Goal: Download file/media: Download file/media

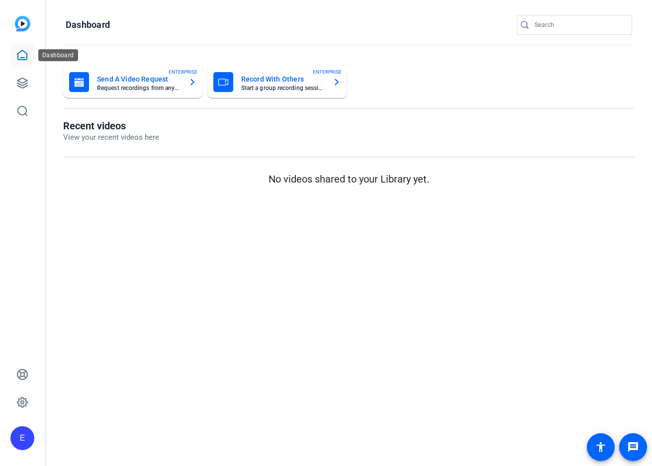
click at [23, 55] on icon at bounding box center [22, 55] width 12 height 12
click at [24, 50] on icon at bounding box center [22, 55] width 12 height 12
click at [23, 85] on icon at bounding box center [22, 83] width 10 height 10
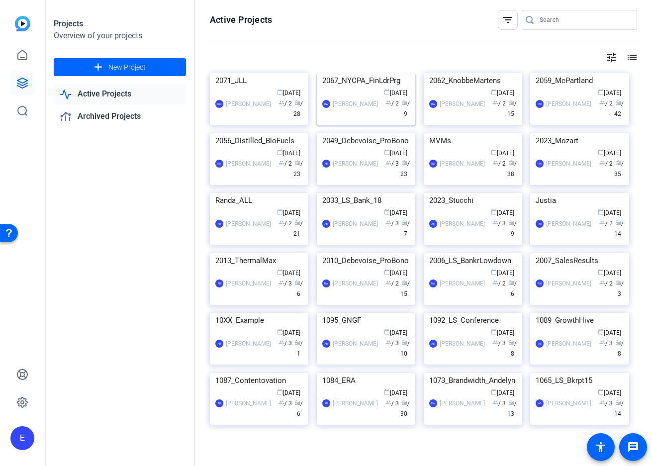
click at [361, 73] on img at bounding box center [366, 73] width 98 height 0
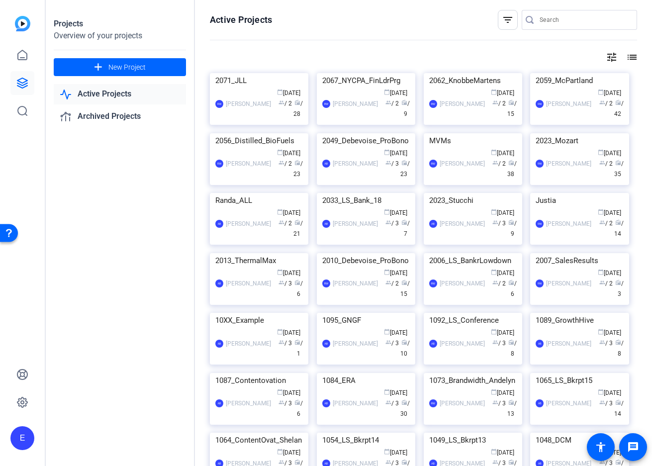
click at [561, 19] on input "Search" at bounding box center [584, 20] width 90 height 12
drag, startPoint x: 533, startPoint y: 18, endPoint x: 526, endPoint y: 20, distance: 7.1
click at [533, 18] on icon at bounding box center [530, 20] width 8 height 10
click at [526, 20] on icon at bounding box center [530, 20] width 8 height 8
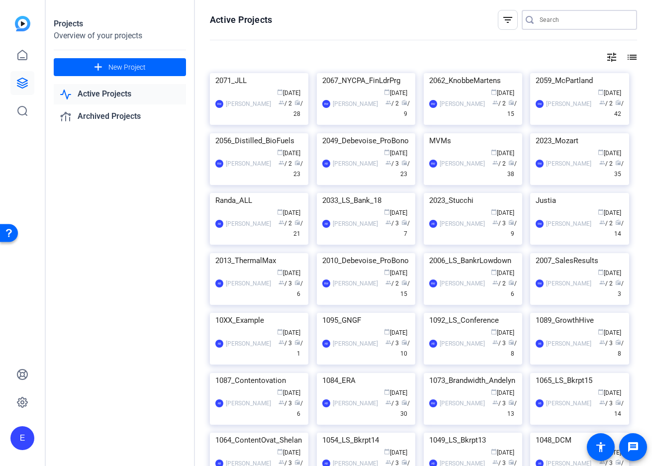
click at [548, 19] on input "Search" at bounding box center [584, 20] width 90 height 12
type input "[PERSON_NAME]"
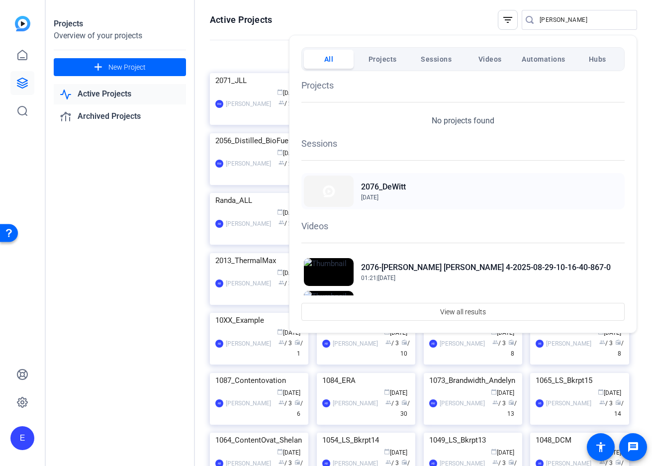
click at [397, 185] on h2 "2076_DeWitt" at bounding box center [383, 187] width 45 height 12
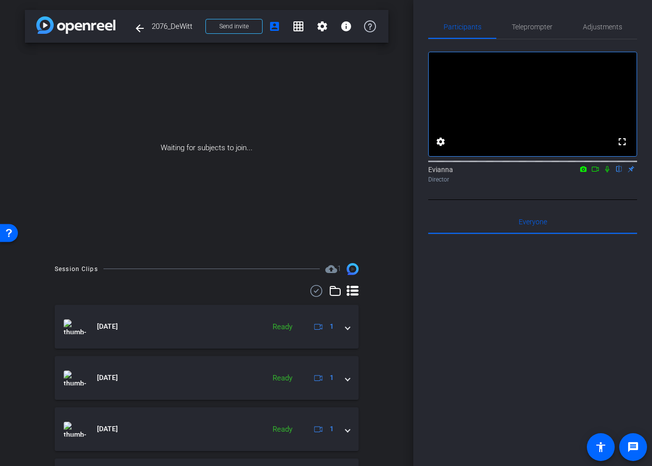
click at [598, 172] on icon at bounding box center [595, 169] width 7 height 5
click at [619, 173] on icon at bounding box center [619, 169] width 4 height 6
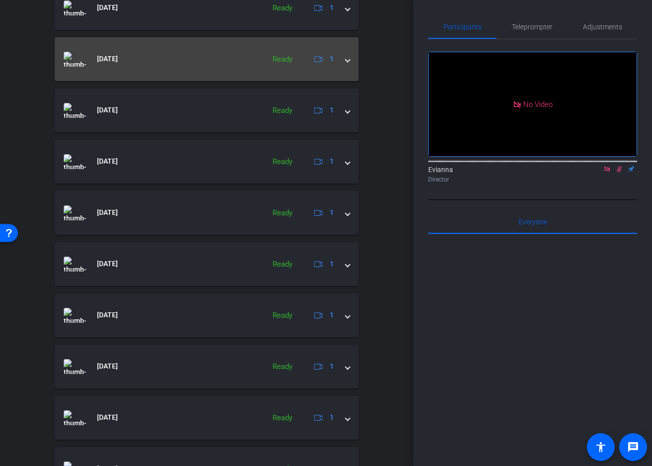
scroll to position [379, 0]
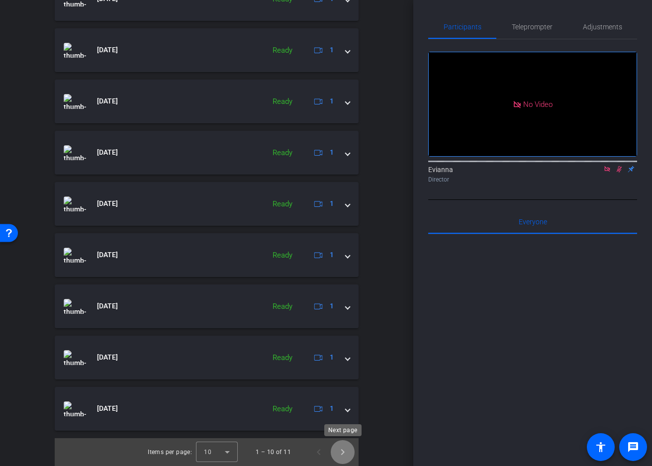
click at [343, 451] on span "Next page" at bounding box center [343, 452] width 24 height 24
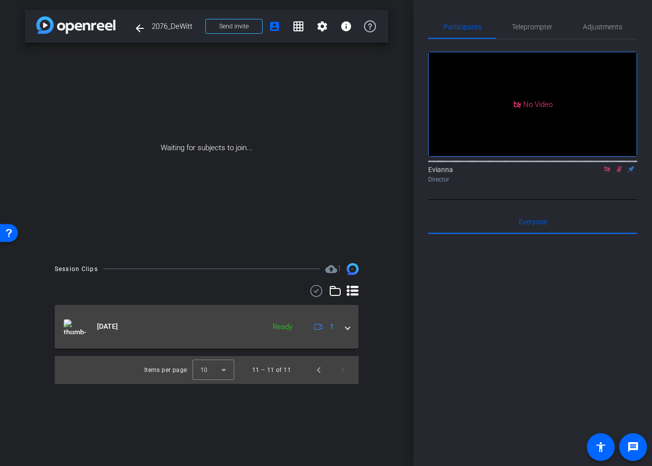
click at [347, 323] on span at bounding box center [348, 326] width 4 height 10
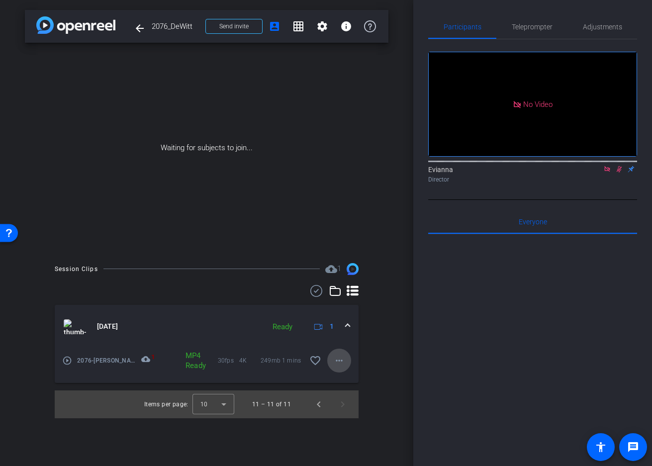
click at [344, 357] on mat-icon "more_horiz" at bounding box center [339, 361] width 12 height 12
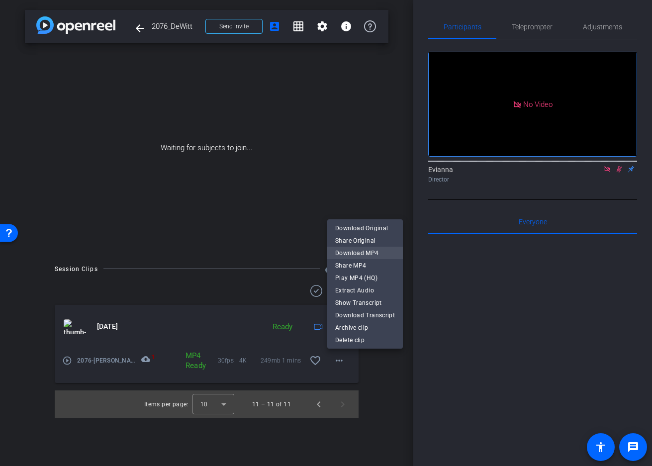
click at [361, 250] on span "Download MP4" at bounding box center [365, 253] width 60 height 12
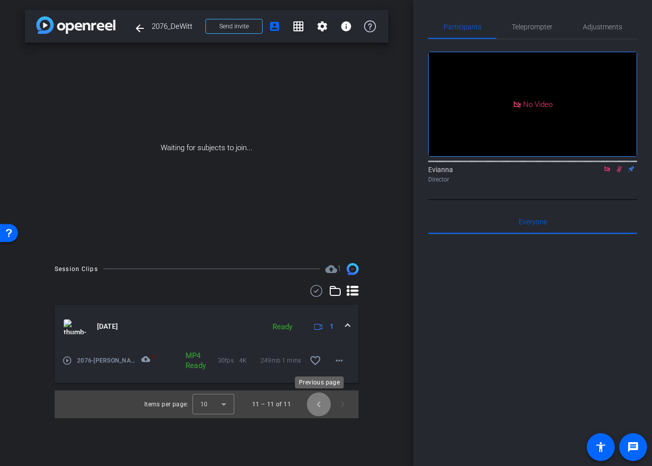
click at [319, 401] on span "Previous page" at bounding box center [319, 404] width 24 height 24
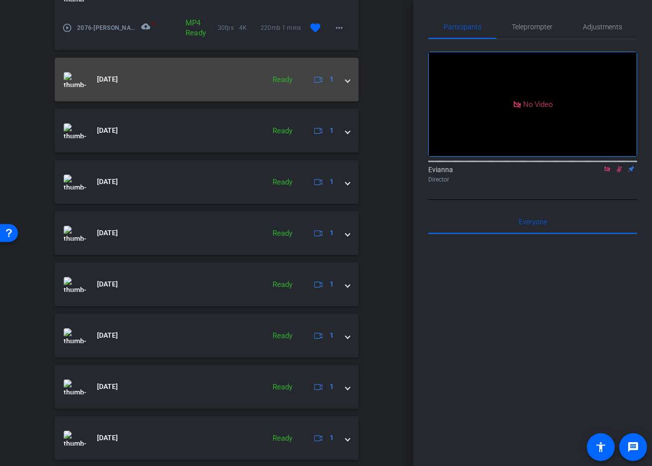
scroll to position [413, 0]
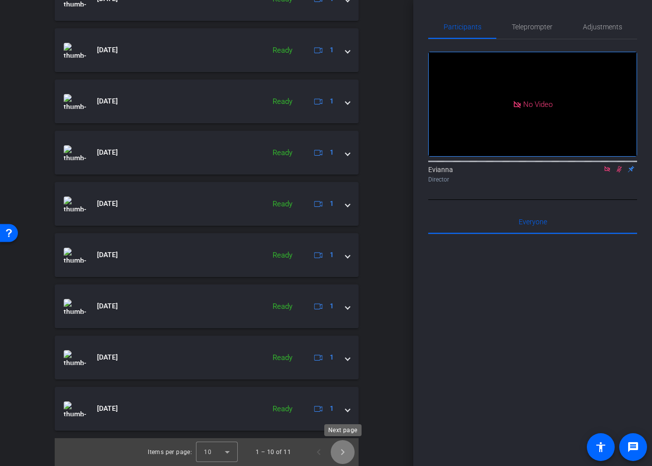
click at [344, 453] on span "Next page" at bounding box center [343, 452] width 24 height 24
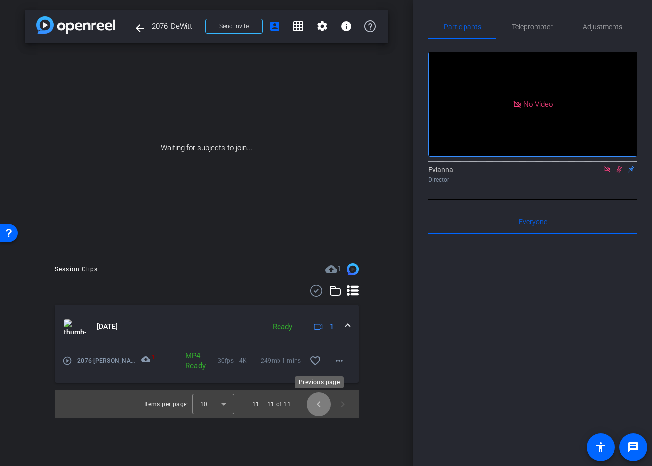
click at [318, 403] on span "Previous page" at bounding box center [319, 404] width 24 height 24
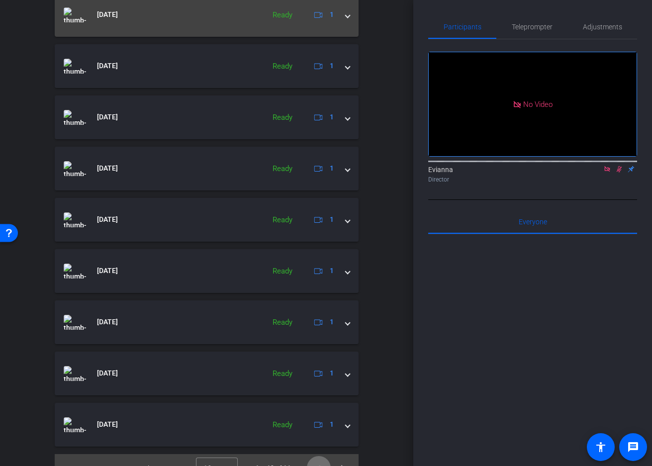
scroll to position [413, 0]
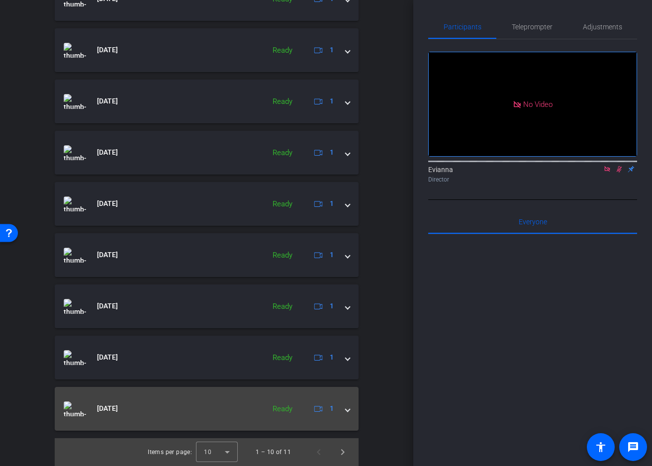
click at [347, 411] on span at bounding box center [348, 408] width 4 height 10
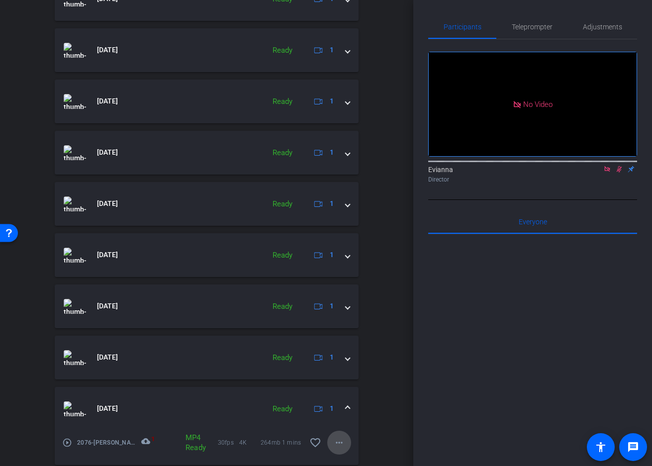
click at [341, 440] on mat-icon "more_horiz" at bounding box center [339, 443] width 12 height 12
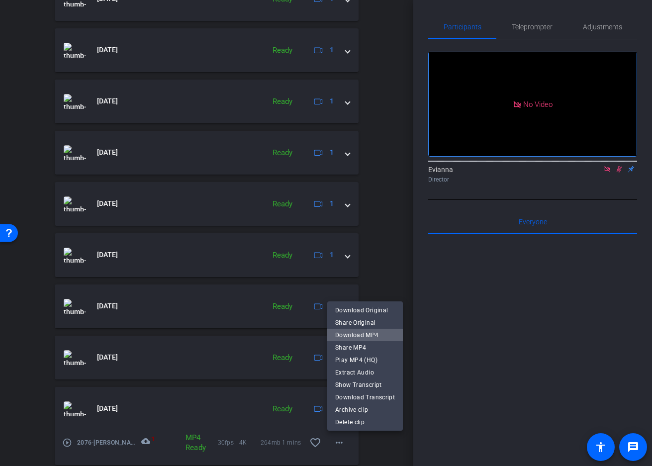
click at [366, 333] on span "Download MP4" at bounding box center [365, 335] width 60 height 12
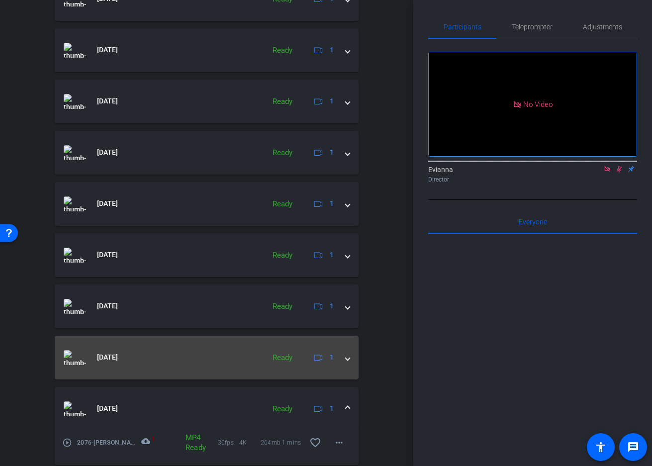
click at [350, 357] on mat-expansion-panel-header "Aug 29, 2025 Ready 1" at bounding box center [207, 358] width 304 height 44
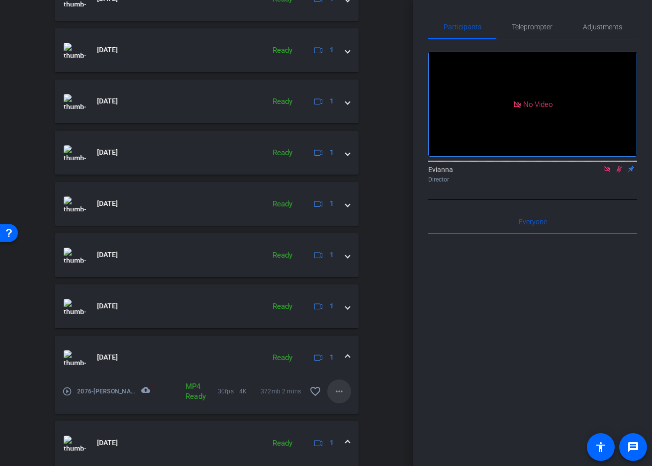
click at [339, 391] on mat-icon "more_horiz" at bounding box center [339, 391] width 12 height 12
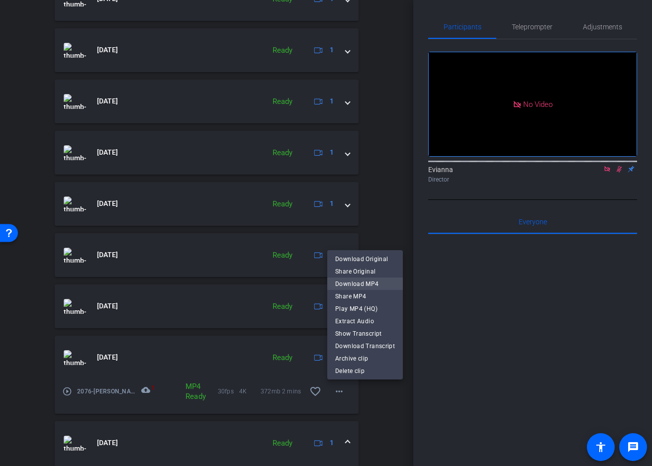
click at [363, 279] on span "Download MP4" at bounding box center [365, 284] width 60 height 12
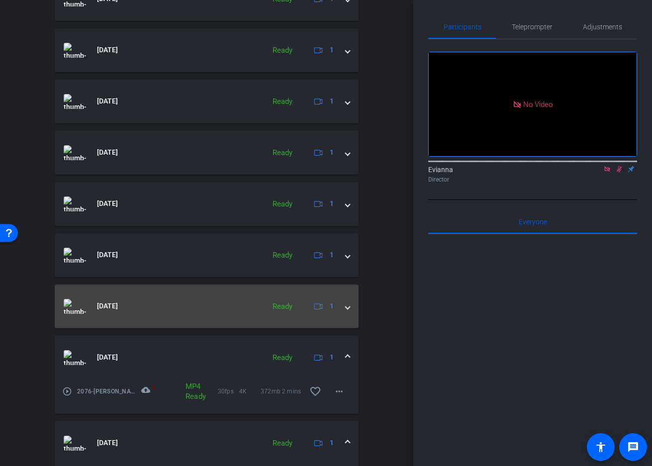
click at [348, 306] on span at bounding box center [348, 306] width 4 height 10
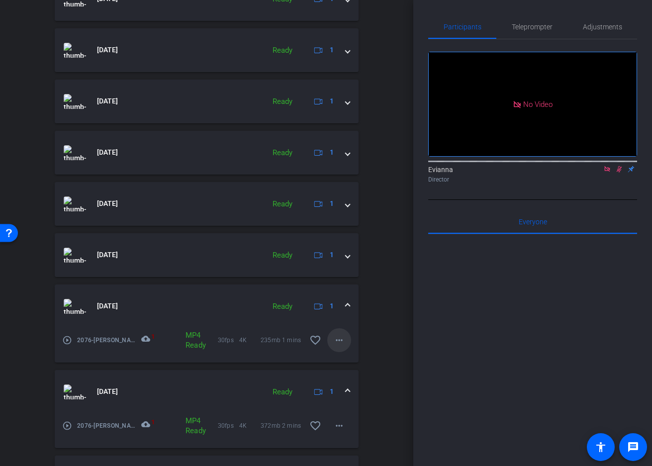
click at [340, 341] on mat-icon "more_horiz" at bounding box center [339, 340] width 12 height 12
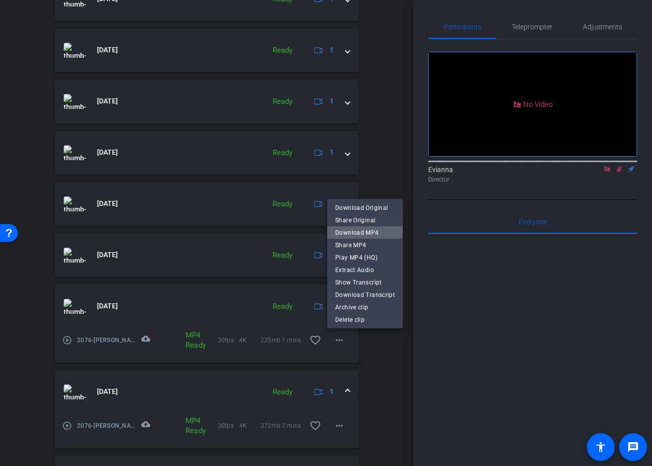
click at [360, 227] on span "Download MP4" at bounding box center [365, 233] width 60 height 12
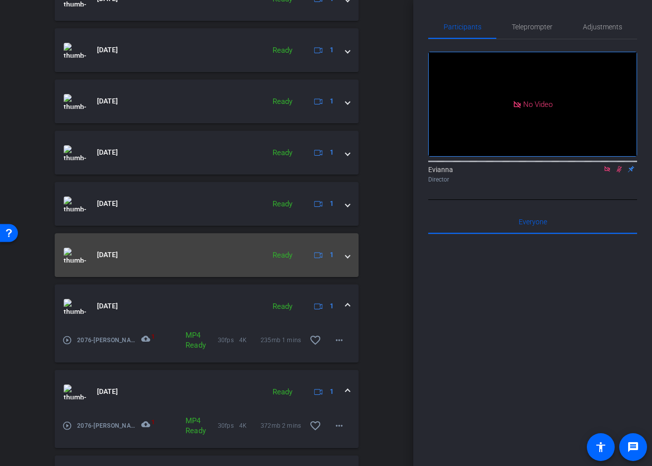
click at [347, 257] on span at bounding box center [348, 255] width 4 height 10
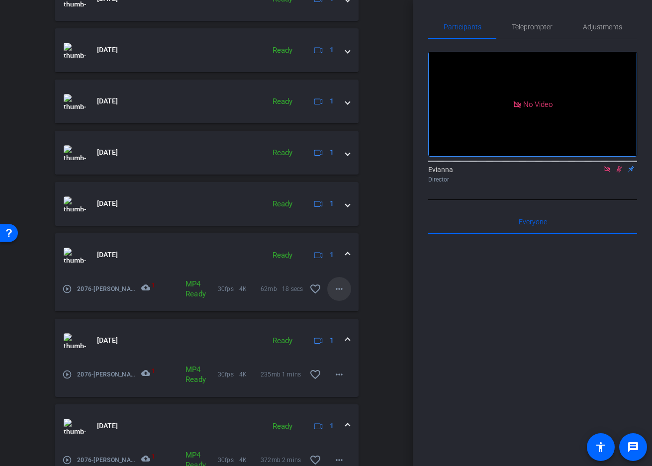
click at [342, 285] on mat-icon "more_horiz" at bounding box center [339, 289] width 12 height 12
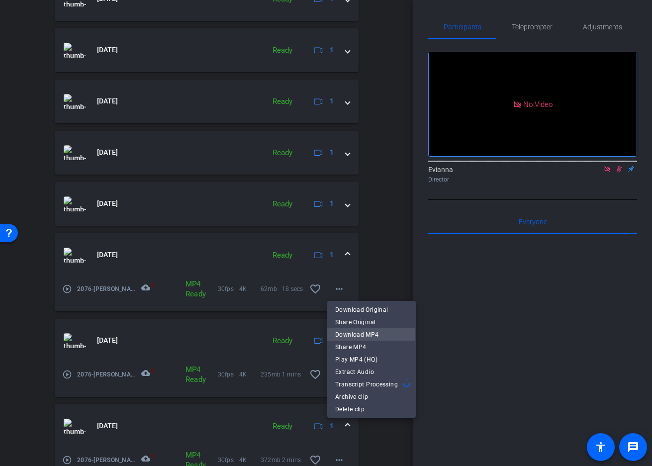
drag, startPoint x: 354, startPoint y: 335, endPoint x: 352, endPoint y: 327, distance: 8.6
click at [354, 335] on span "Download MP4" at bounding box center [371, 335] width 73 height 12
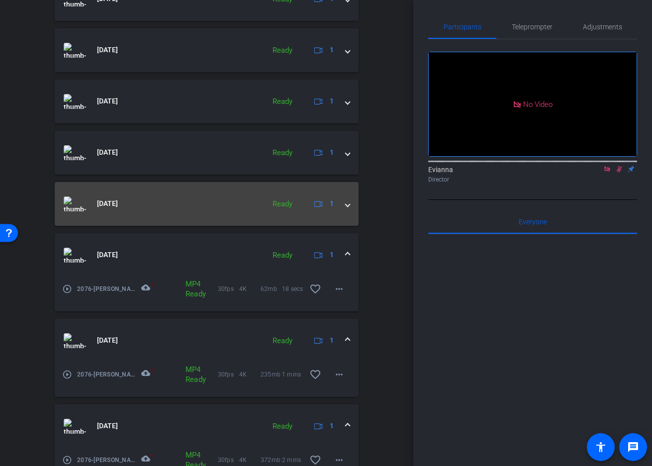
click at [346, 199] on span at bounding box center [348, 203] width 4 height 10
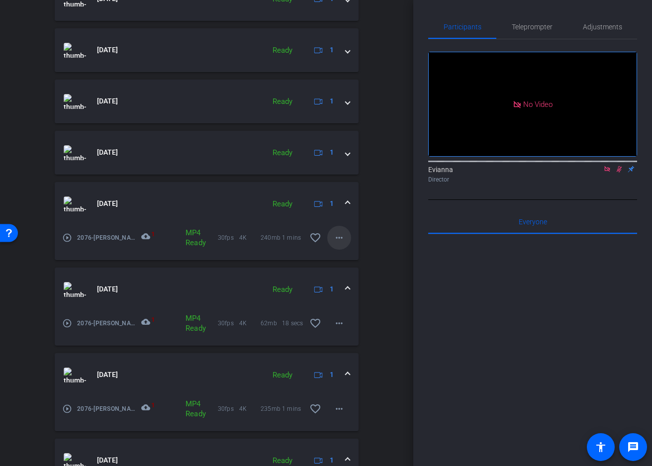
click at [339, 237] on mat-icon "more_horiz" at bounding box center [339, 238] width 12 height 12
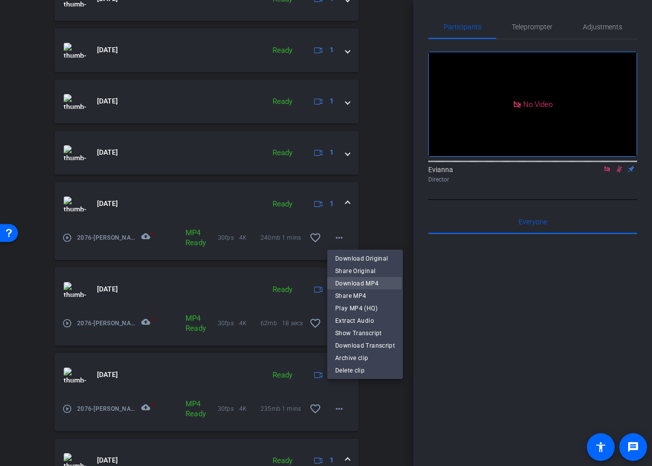
click at [357, 282] on span "Download MP4" at bounding box center [365, 283] width 60 height 12
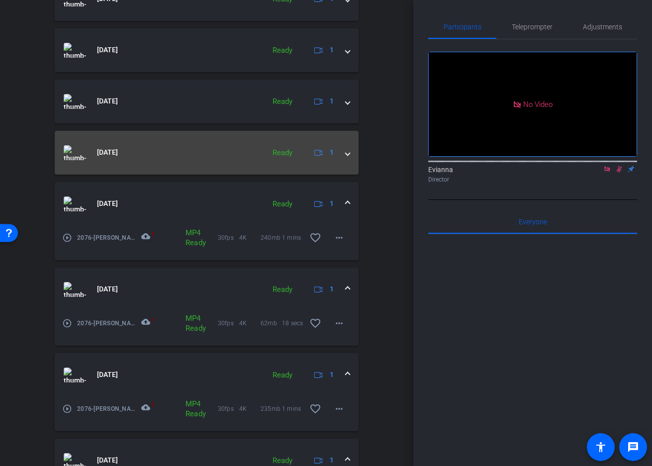
click at [348, 152] on span at bounding box center [348, 152] width 4 height 10
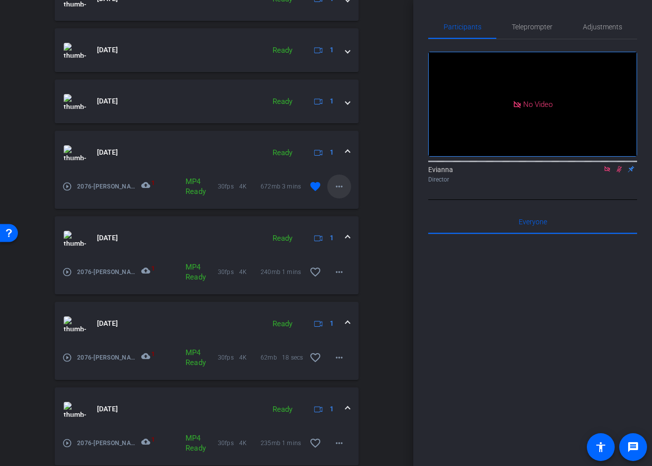
click at [343, 185] on mat-icon "more_horiz" at bounding box center [339, 186] width 12 height 12
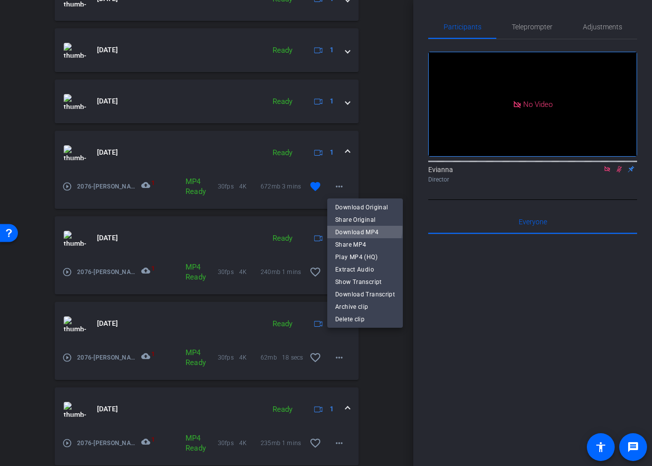
click at [349, 228] on span "Download MP4" at bounding box center [365, 232] width 60 height 12
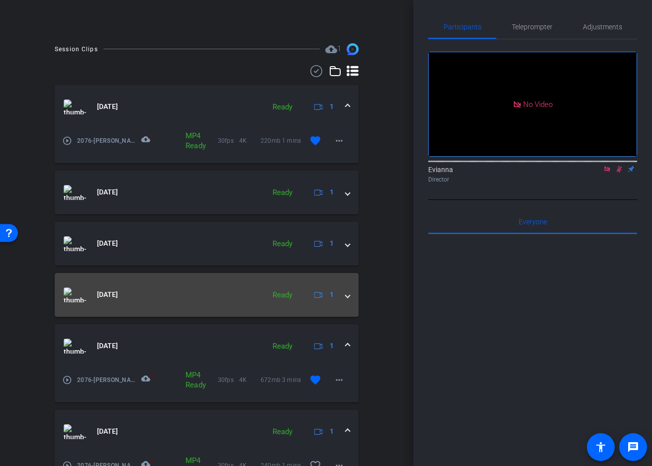
scroll to position [199, 0]
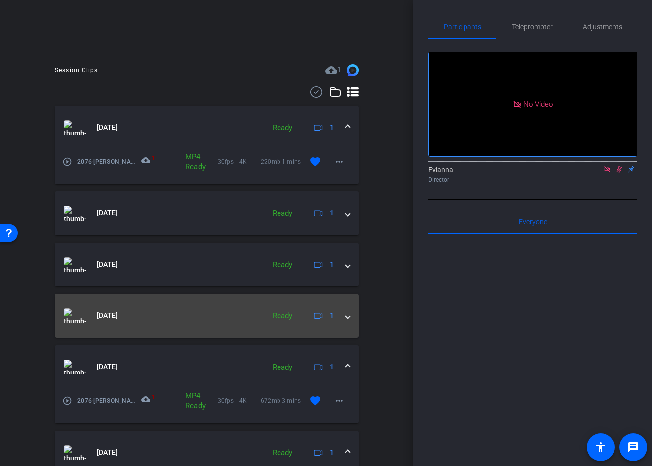
click at [350, 317] on mat-expansion-panel-header "Aug 29, 2025 Ready 1" at bounding box center [207, 316] width 304 height 44
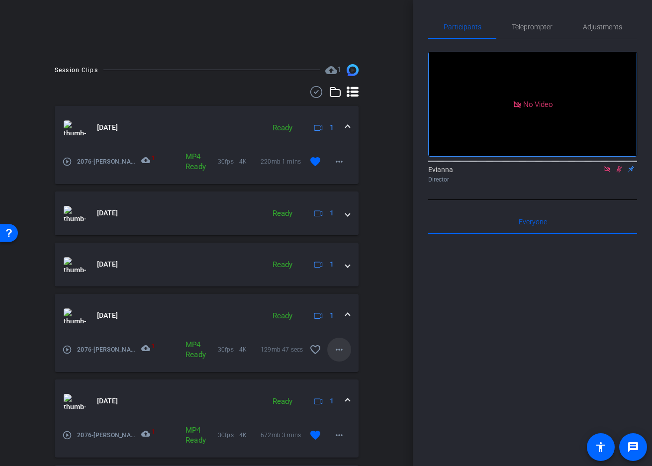
click at [342, 348] on mat-icon "more_horiz" at bounding box center [339, 350] width 12 height 12
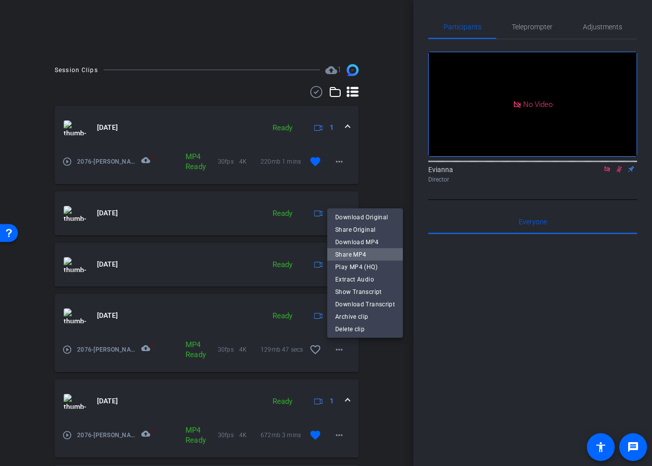
click at [368, 257] on span "Share MP4" at bounding box center [365, 255] width 60 height 12
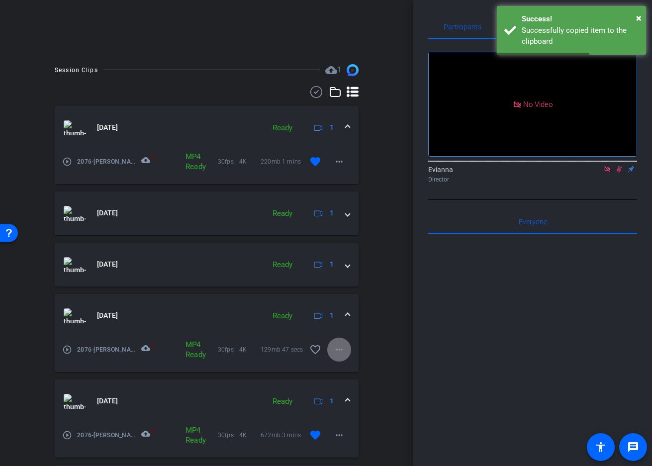
click at [338, 351] on mat-icon "more_horiz" at bounding box center [339, 350] width 12 height 12
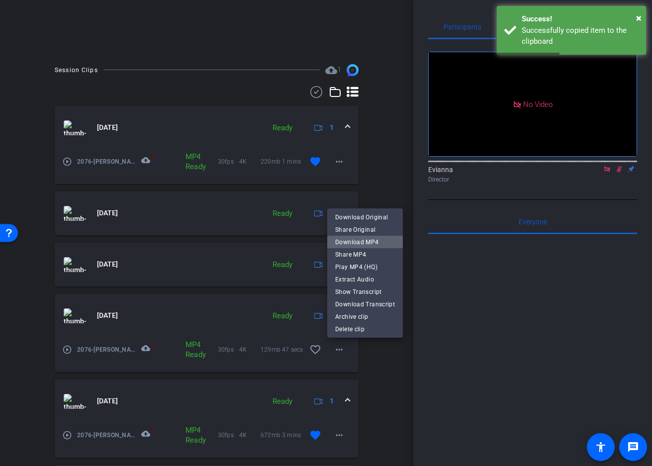
click at [365, 240] on span "Download MP4" at bounding box center [365, 242] width 60 height 12
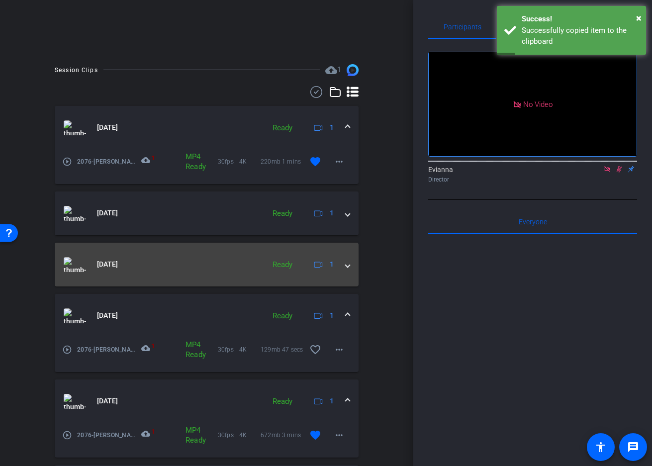
click at [347, 260] on span at bounding box center [348, 264] width 4 height 10
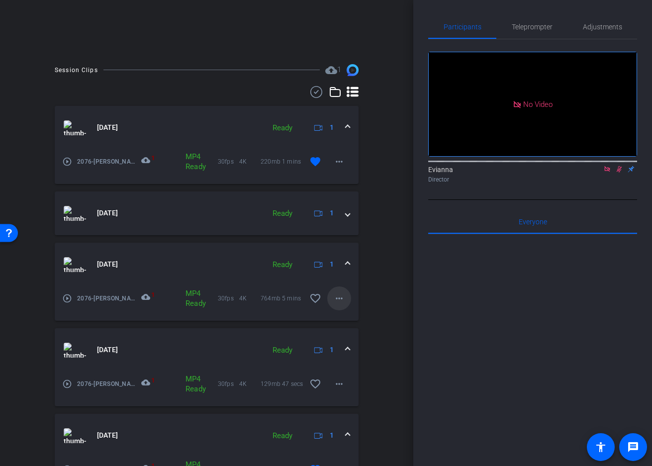
click at [339, 300] on mat-icon "more_horiz" at bounding box center [339, 298] width 12 height 12
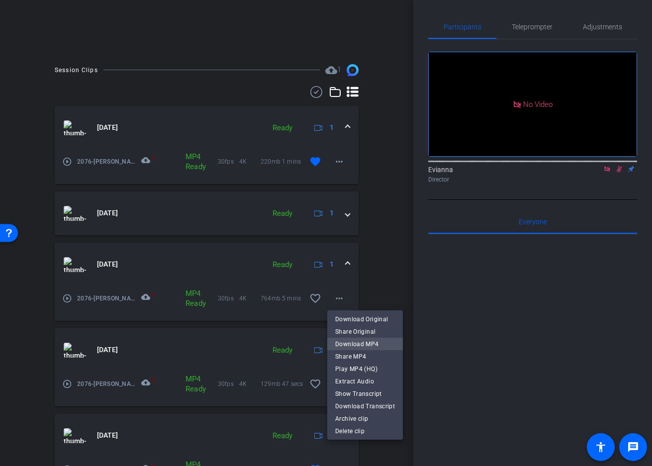
drag, startPoint x: 367, startPoint y: 342, endPoint x: 367, endPoint y: 333, distance: 9.4
click at [367, 342] on span "Download MP4" at bounding box center [365, 344] width 60 height 12
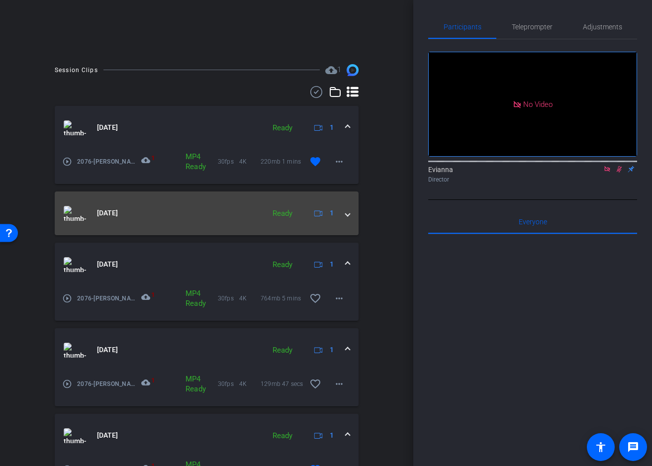
click at [348, 214] on span at bounding box center [348, 213] width 4 height 10
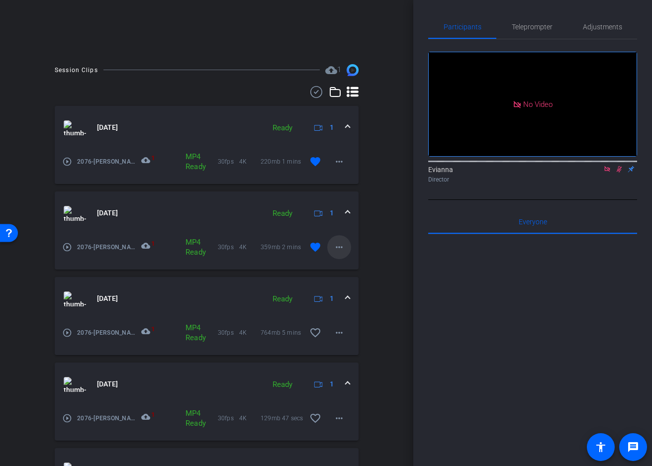
click at [342, 245] on mat-icon "more_horiz" at bounding box center [339, 247] width 12 height 12
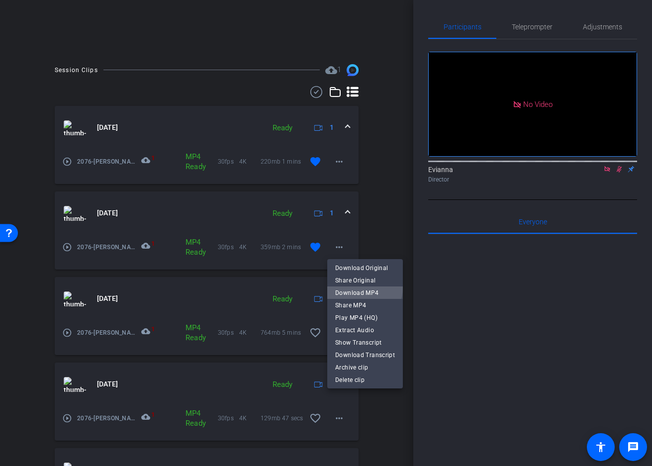
click at [358, 287] on span "Download MP4" at bounding box center [365, 293] width 60 height 12
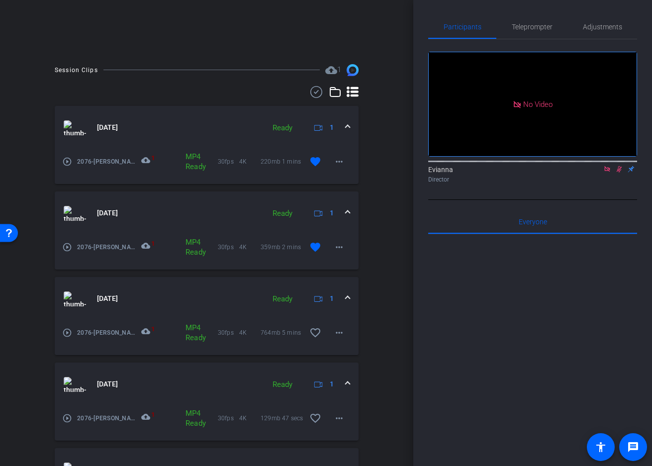
click at [148, 159] on mat-icon "cloud_upload" at bounding box center [147, 162] width 12 height 12
